Goal: Information Seeking & Learning: Learn about a topic

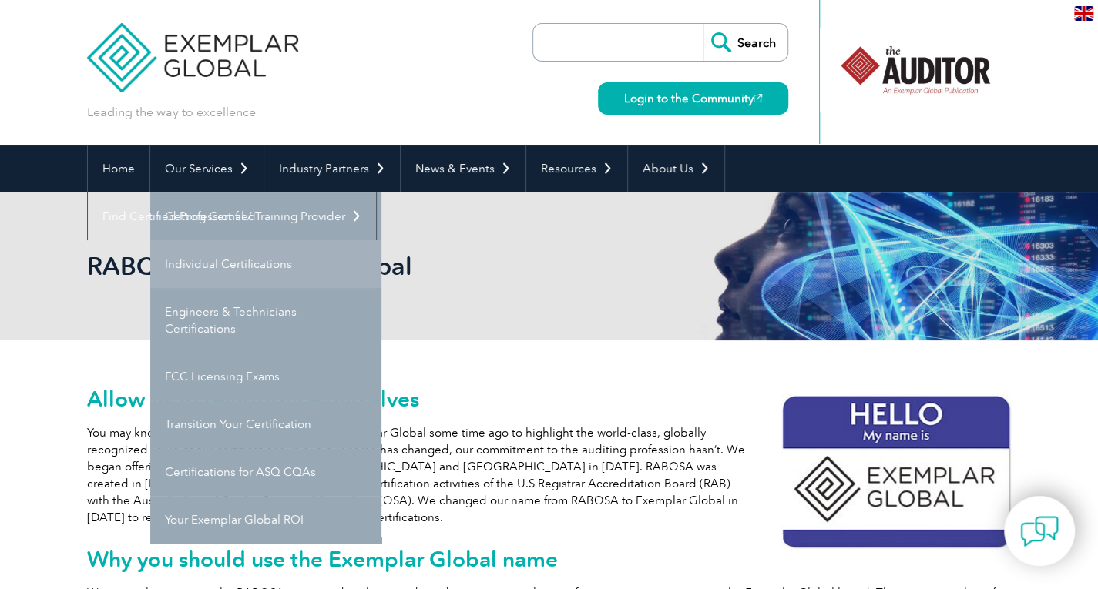
click at [223, 261] on link "Individual Certifications" at bounding box center [265, 264] width 231 height 48
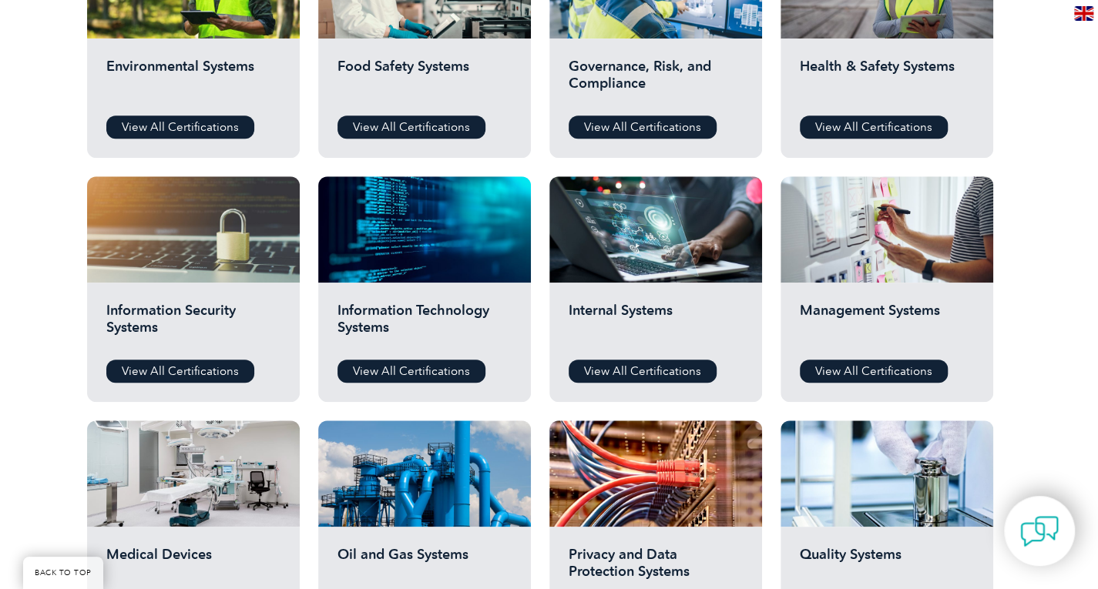
scroll to position [653, 0]
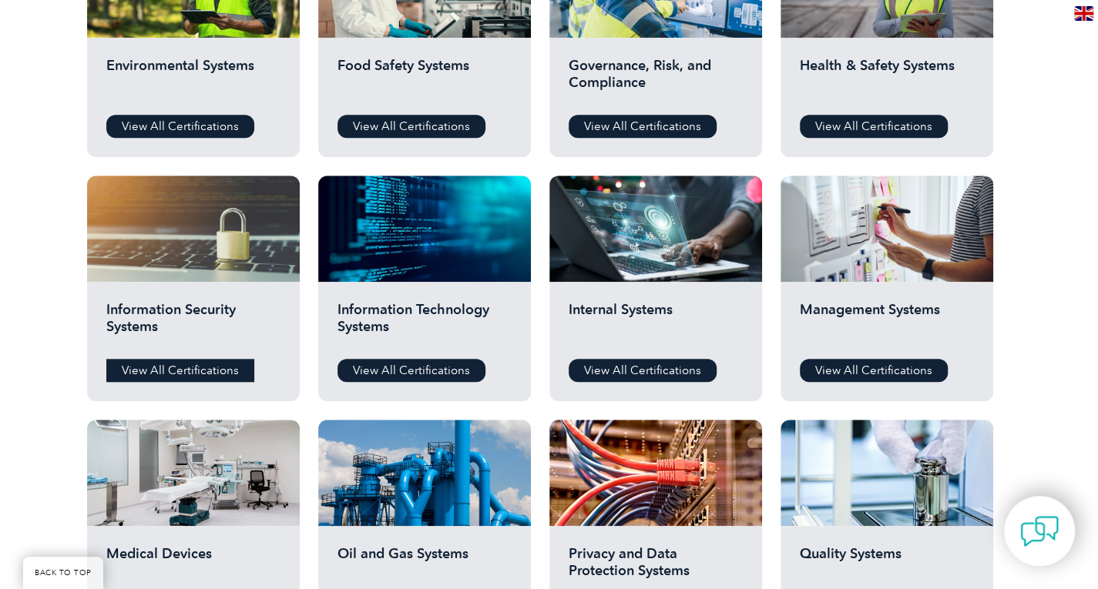
click at [196, 366] on link "View All Certifications" at bounding box center [180, 370] width 148 height 23
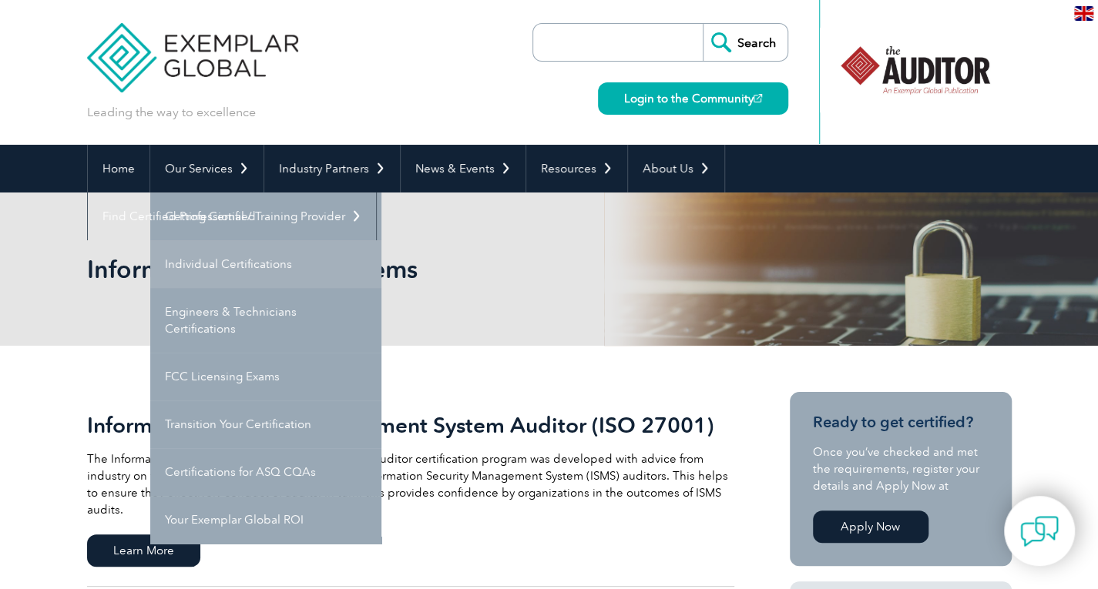
click at [227, 275] on link "Individual Certifications" at bounding box center [265, 264] width 231 height 48
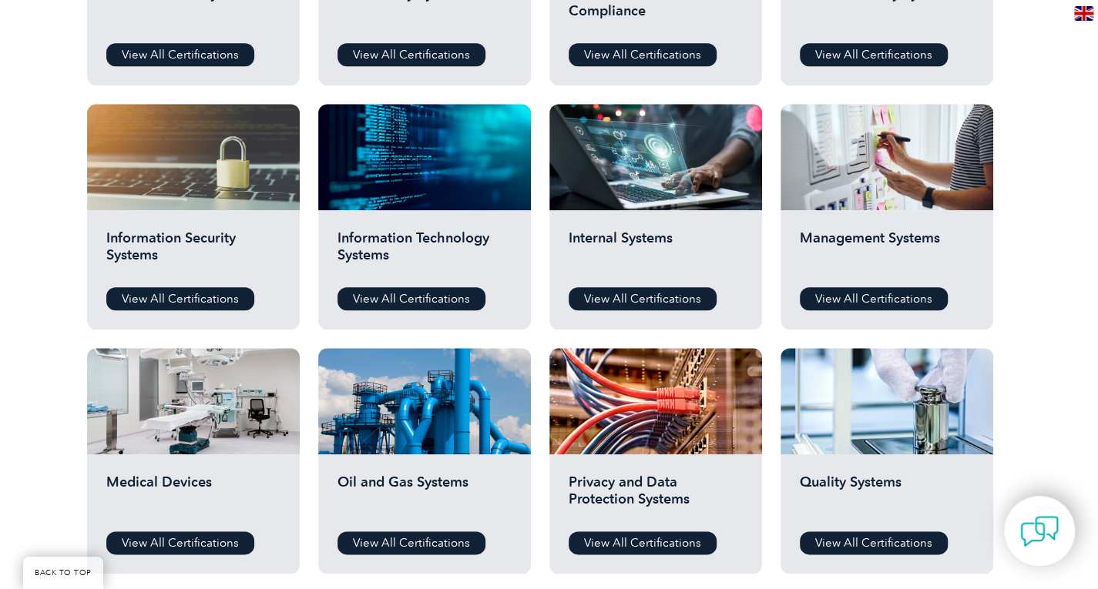
scroll to position [726, 0]
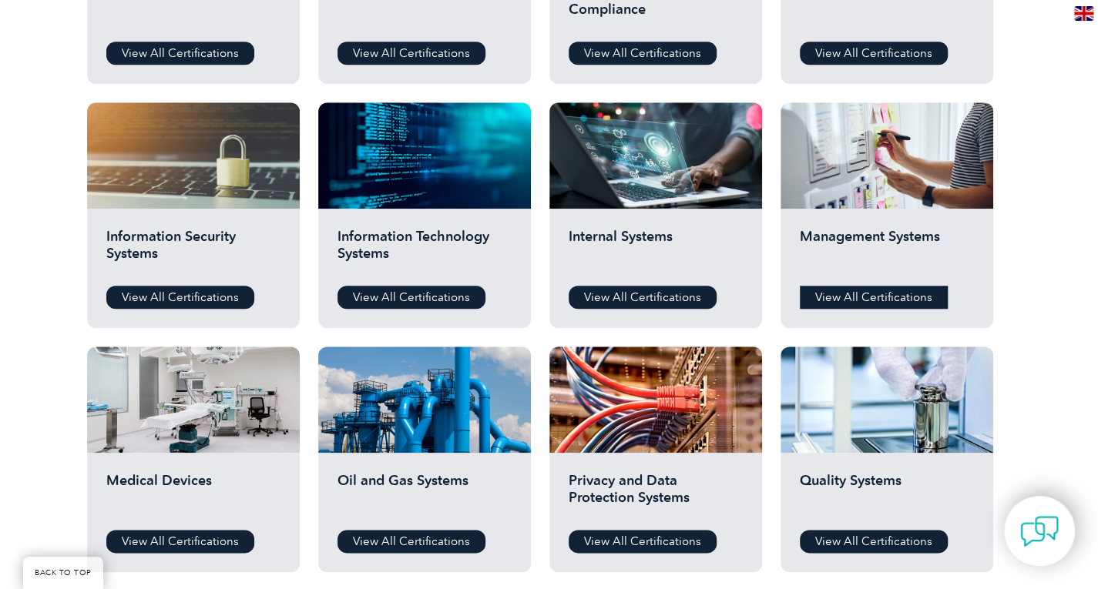
click at [874, 295] on link "View All Certifications" at bounding box center [874, 297] width 148 height 23
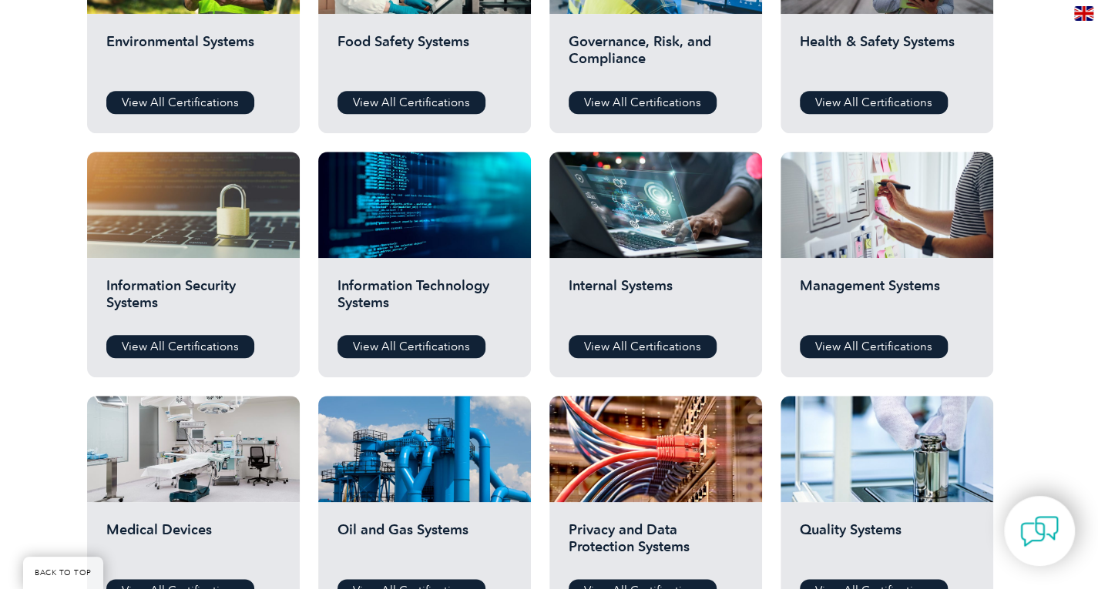
scroll to position [676, 0]
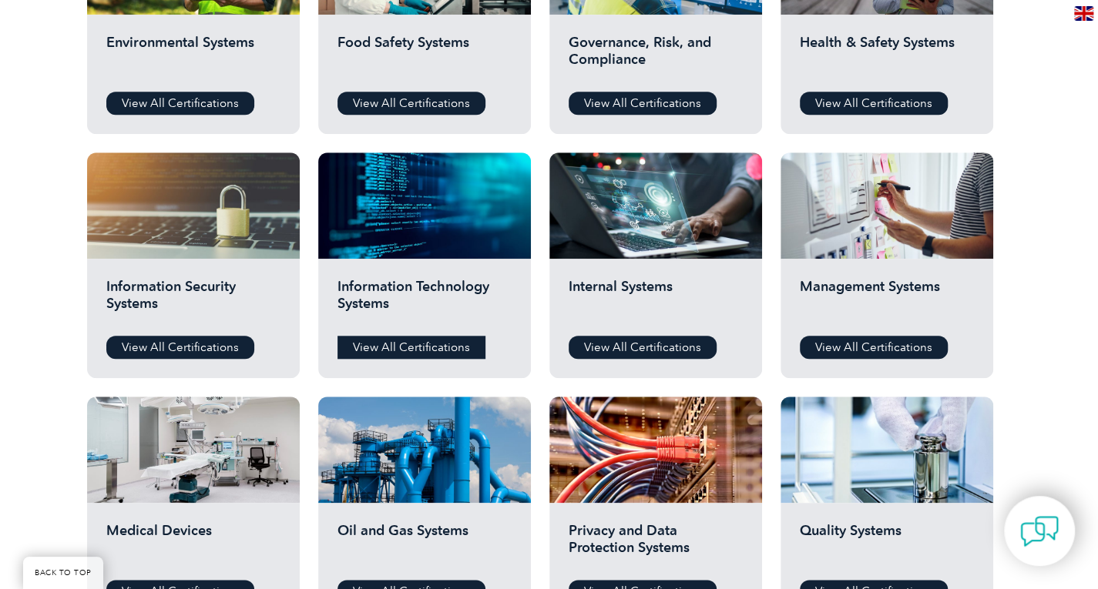
click at [418, 349] on link "View All Certifications" at bounding box center [411, 347] width 148 height 23
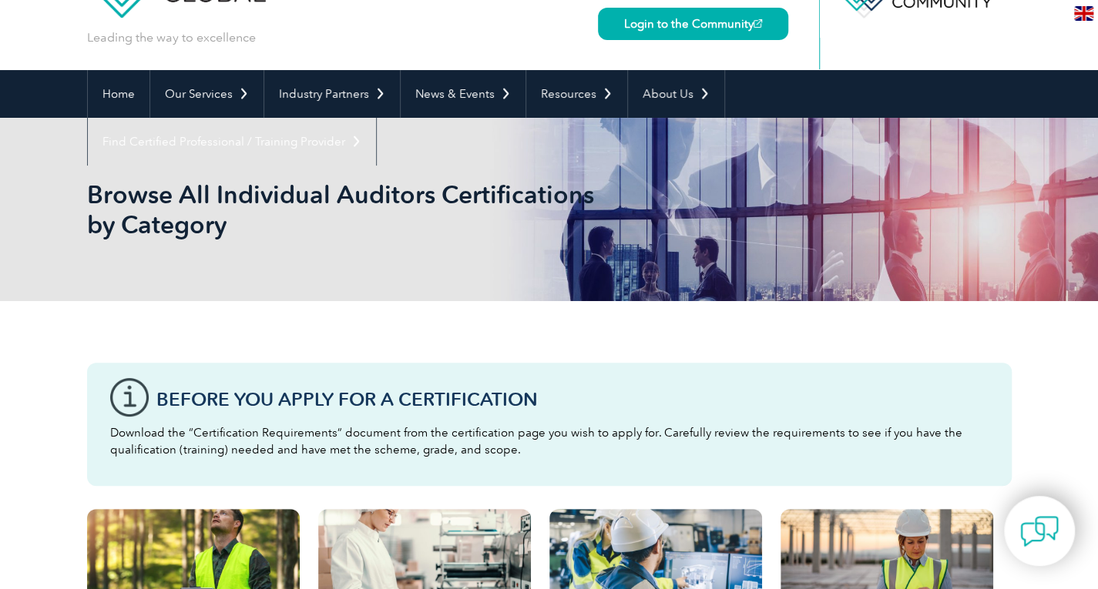
scroll to position [74, 0]
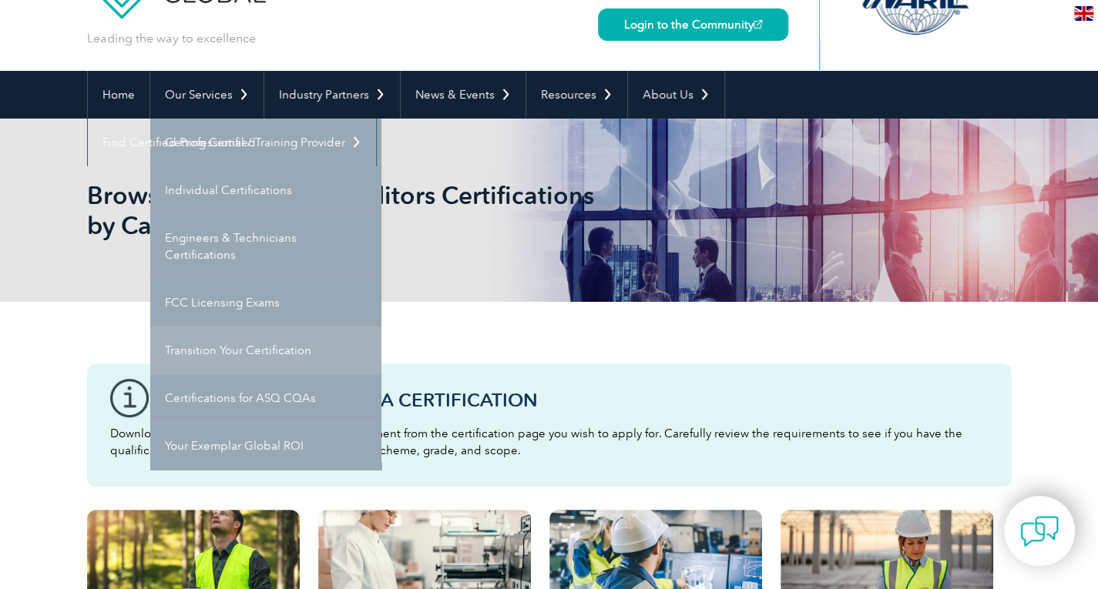
click at [243, 351] on link "Transition Your Certification" at bounding box center [265, 351] width 231 height 48
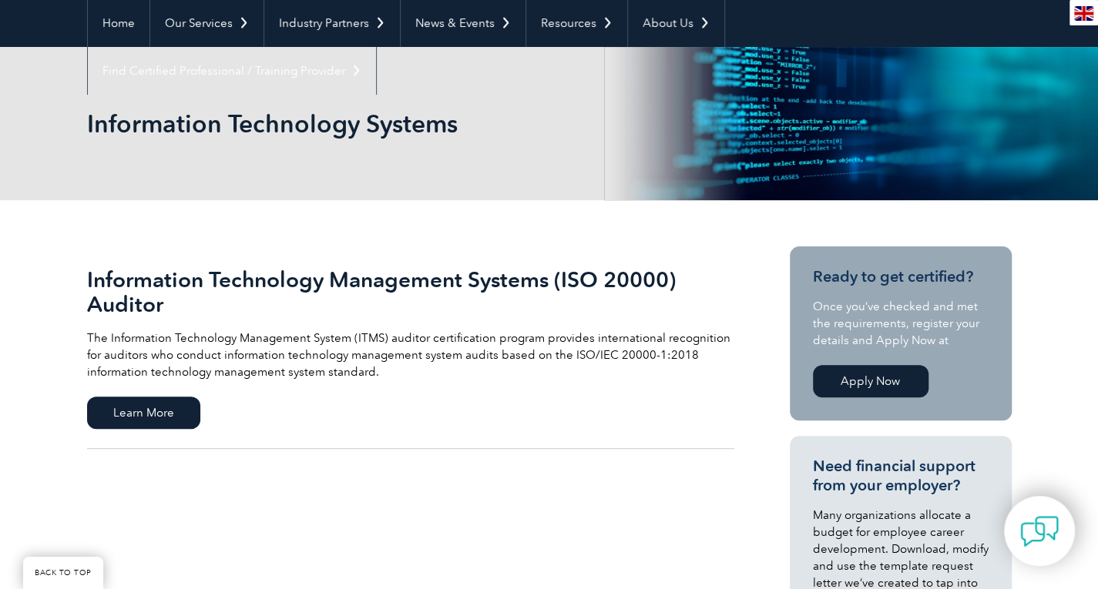
scroll to position [146, 0]
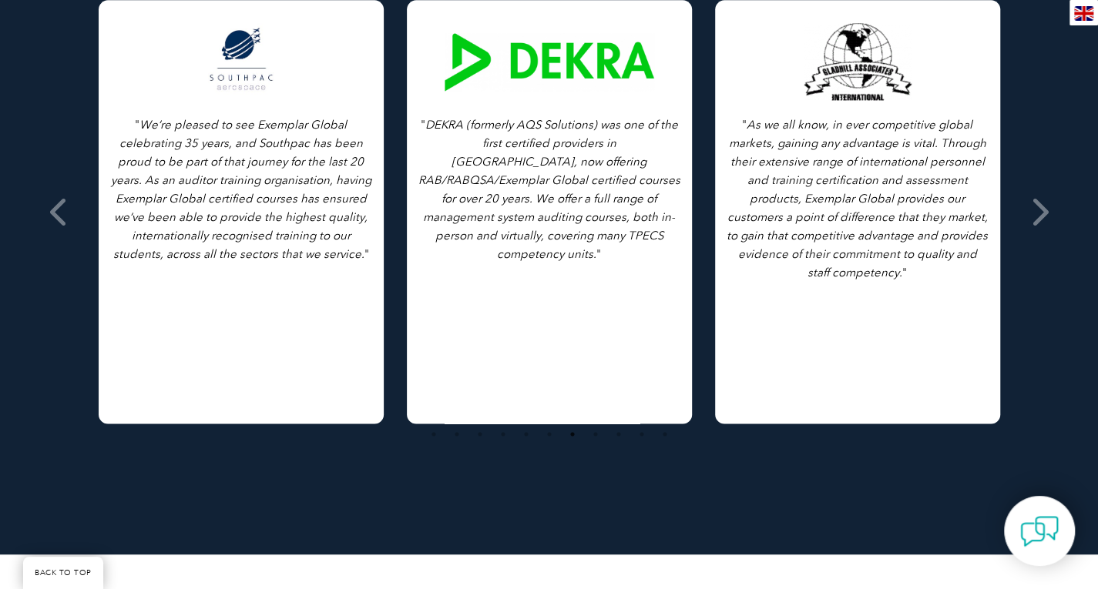
scroll to position [1189, 0]
